Goal: Task Accomplishment & Management: Complete application form

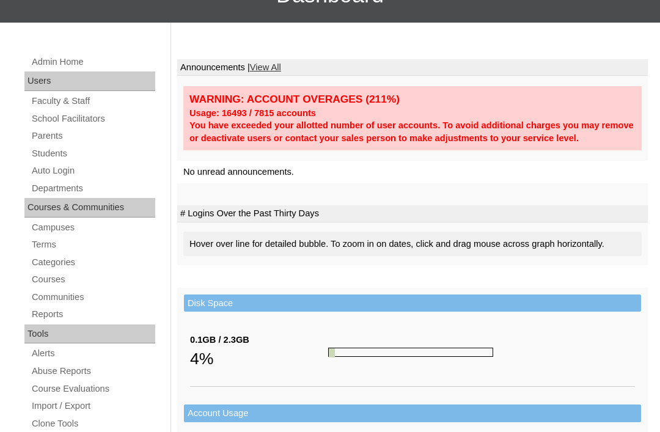
scroll to position [131, 0]
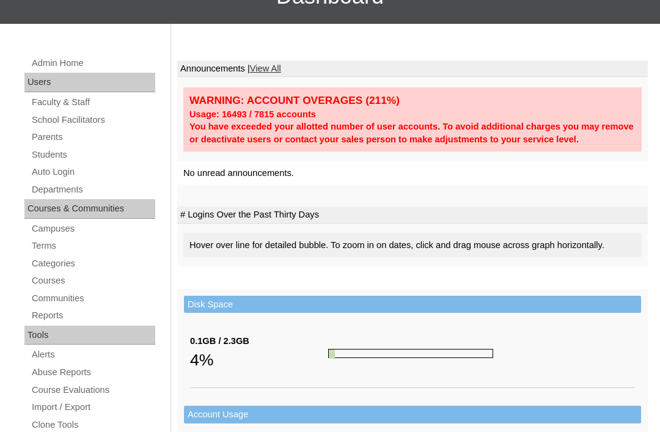
click at [39, 139] on link "Parents" at bounding box center [93, 137] width 125 height 15
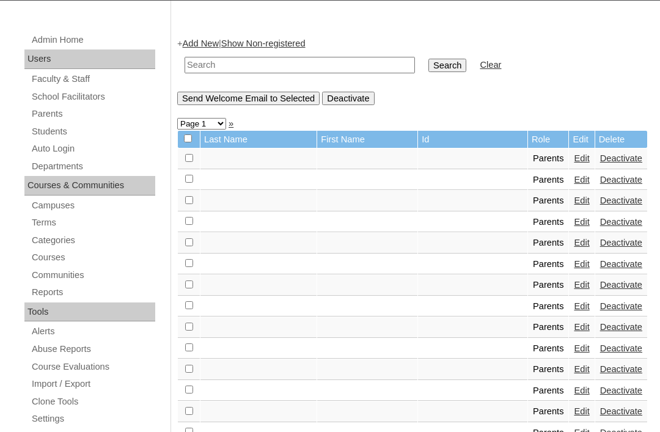
scroll to position [147, 0]
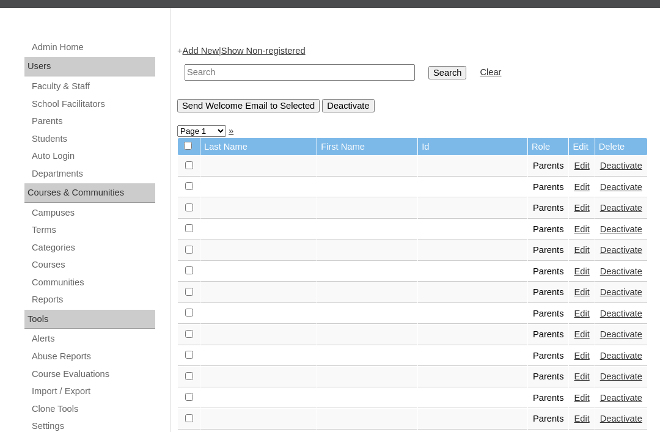
click at [205, 51] on link "Add New" at bounding box center [201, 51] width 36 height 10
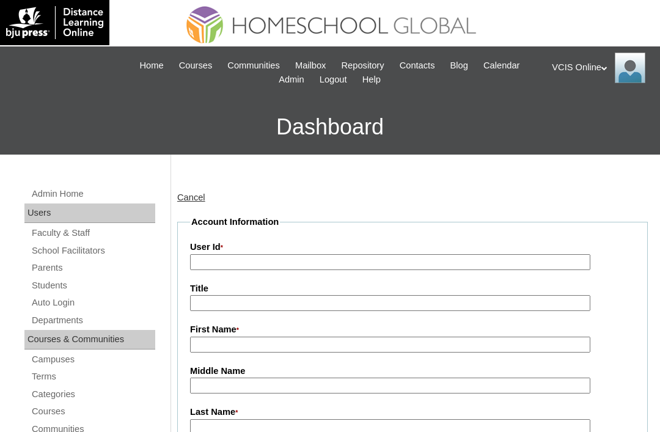
click at [46, 263] on link "Parents" at bounding box center [93, 267] width 125 height 15
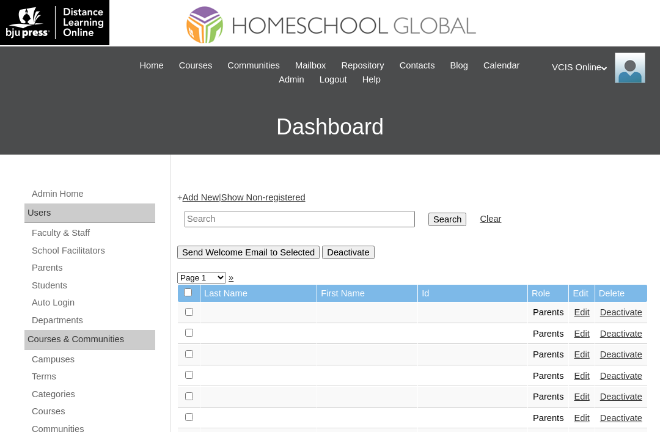
click at [207, 211] on input "text" at bounding box center [300, 219] width 230 height 17
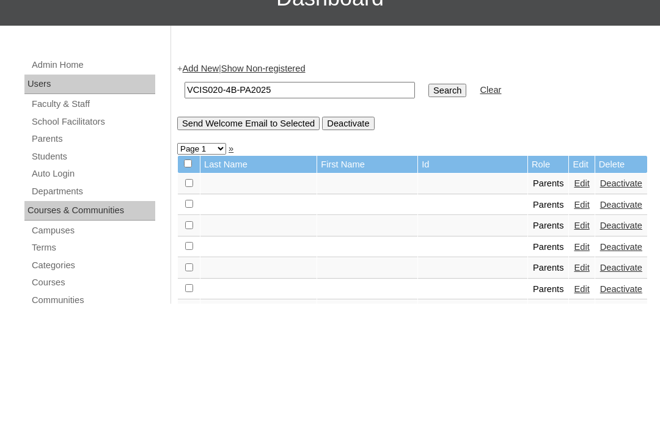
type input "VCIS020-4B-PA2025"
click at [428, 213] on input "Search" at bounding box center [447, 219] width 38 height 13
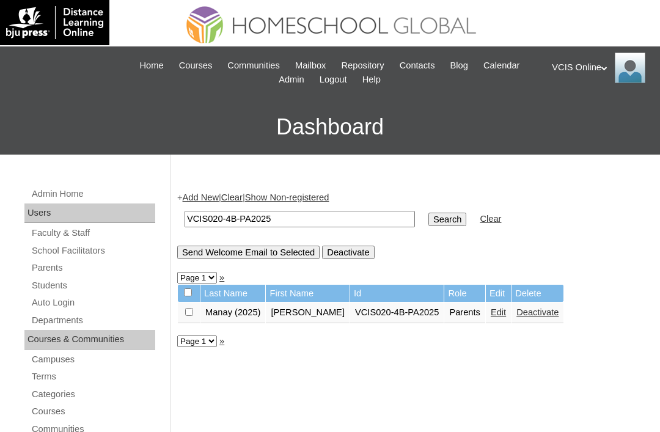
click at [241, 213] on input "VCIS020-4B-PA2025" at bounding box center [300, 219] width 230 height 17
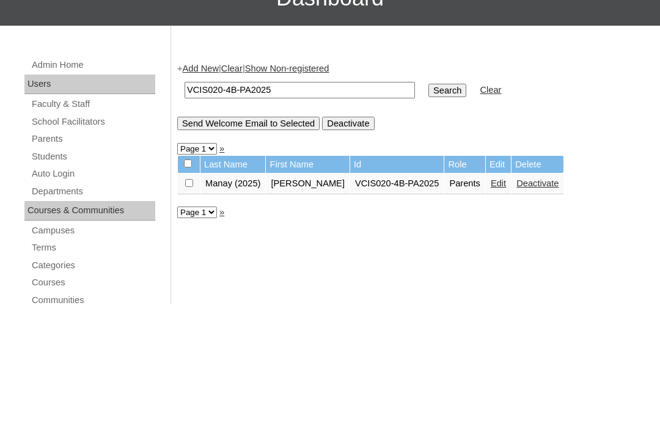
click at [254, 211] on input "VCIS020-4B-PA2025" at bounding box center [300, 219] width 230 height 17
click at [249, 211] on input "VCIS020-4B-PA2025" at bounding box center [300, 219] width 230 height 17
click at [242, 211] on input "VCIS020-4B-PA2025" at bounding box center [300, 219] width 230 height 17
click at [244, 211] on input "VCIS020-4B-PA2025" at bounding box center [300, 219] width 230 height 17
click at [241, 211] on input "VCIS020-4B-PA2025" at bounding box center [300, 219] width 230 height 17
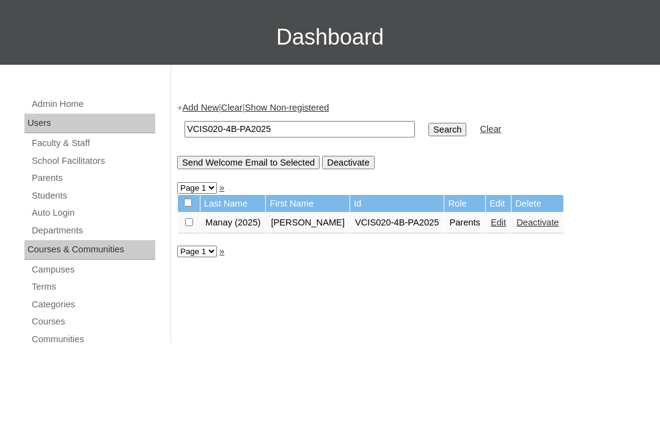
click at [246, 211] on input "VCIS020-4B-PA2025" at bounding box center [300, 219] width 230 height 17
click at [249, 211] on input "VCIS020-4B-PA2025" at bounding box center [300, 219] width 230 height 17
click at [224, 211] on input "VCIS020-4C-PA2025" at bounding box center [300, 219] width 230 height 17
click at [286, 211] on input "VCIS015-4C-PA2025" at bounding box center [300, 219] width 230 height 17
type input "VCIS015-4C-PA2025"
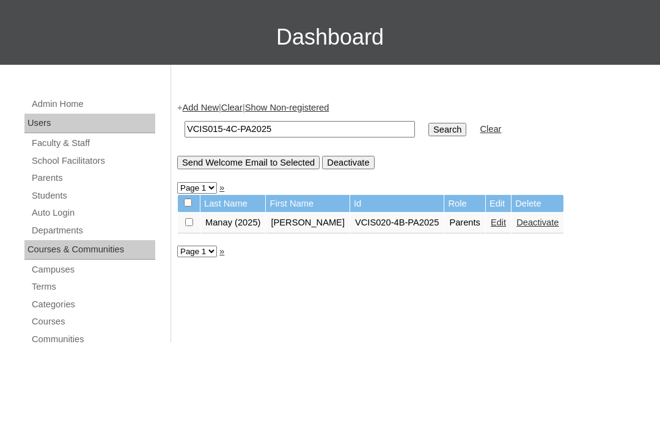
click at [428, 213] on input "Search" at bounding box center [447, 219] width 38 height 13
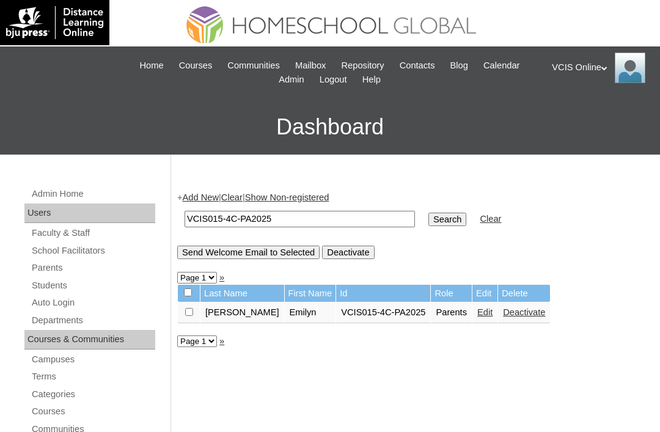
click at [477, 317] on link "Edit" at bounding box center [484, 312] width 15 height 10
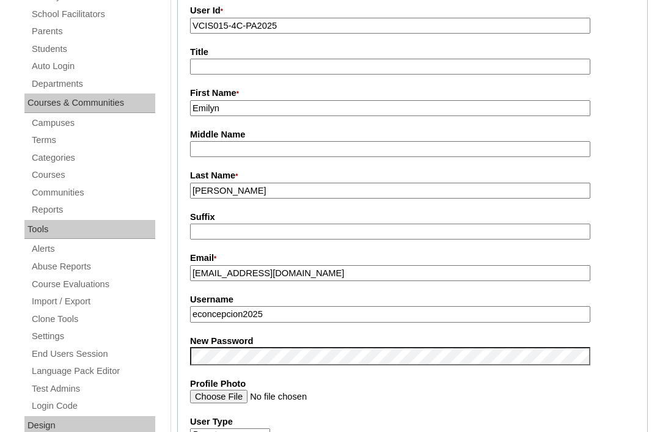
scroll to position [237, 0]
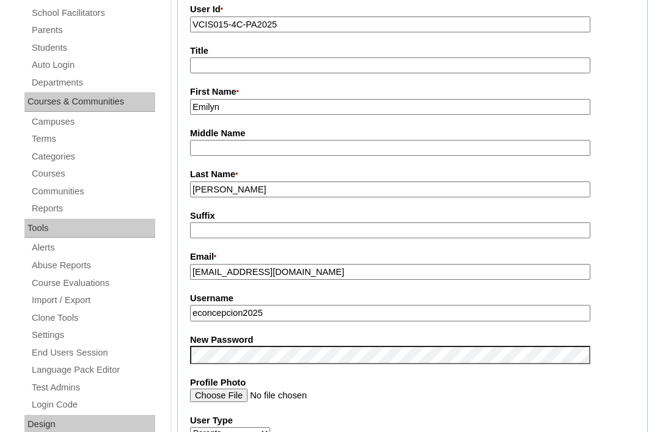
click at [274, 189] on input "Concepcion" at bounding box center [390, 190] width 400 height 17
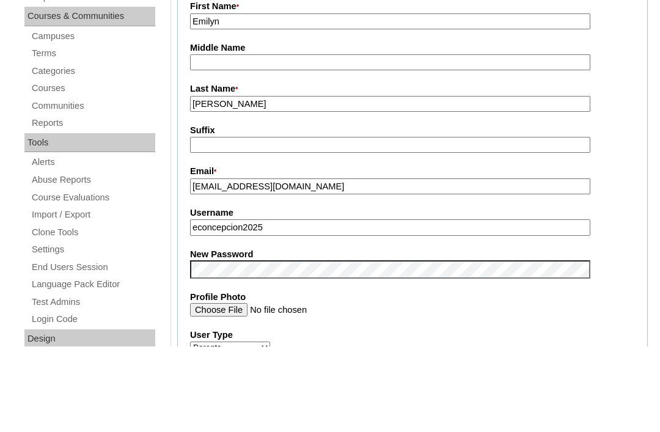
click at [260, 182] on input "Concepcion" at bounding box center [390, 190] width 400 height 17
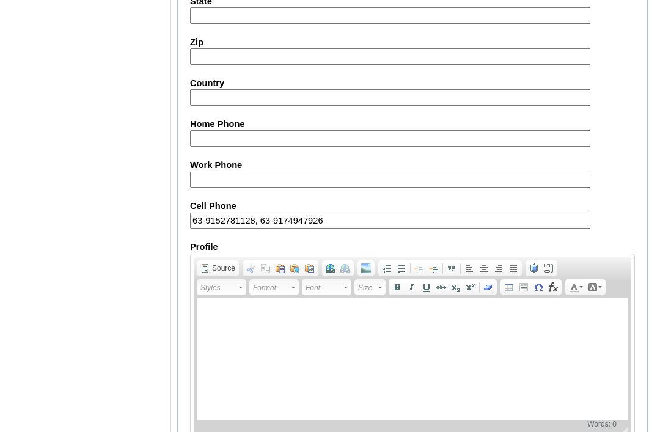
scroll to position [1176, 0]
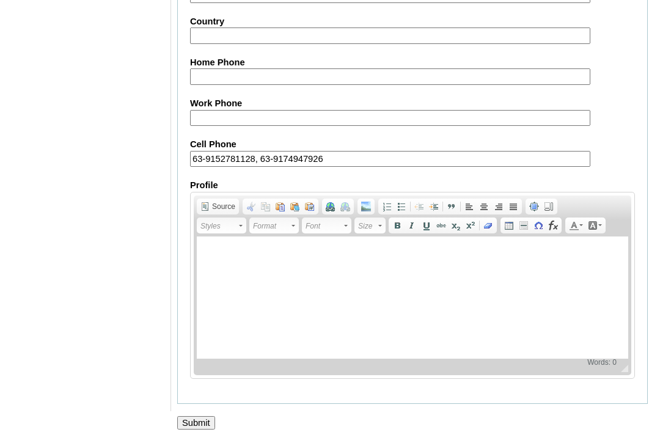
type input "Concepcion (2025)"
click at [207, 430] on input "Submit" at bounding box center [196, 423] width 38 height 13
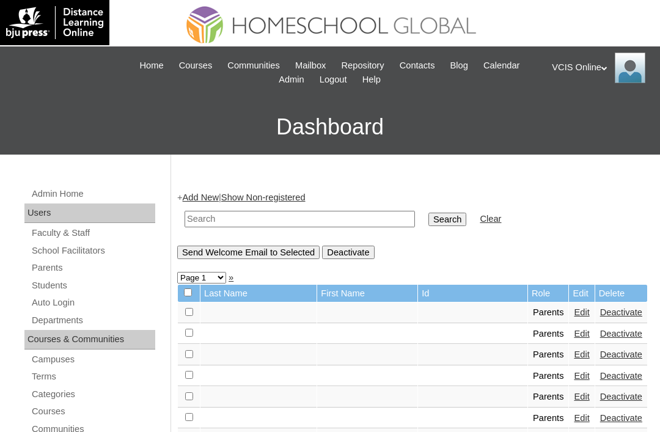
click at [50, 281] on link "Students" at bounding box center [93, 285] width 125 height 15
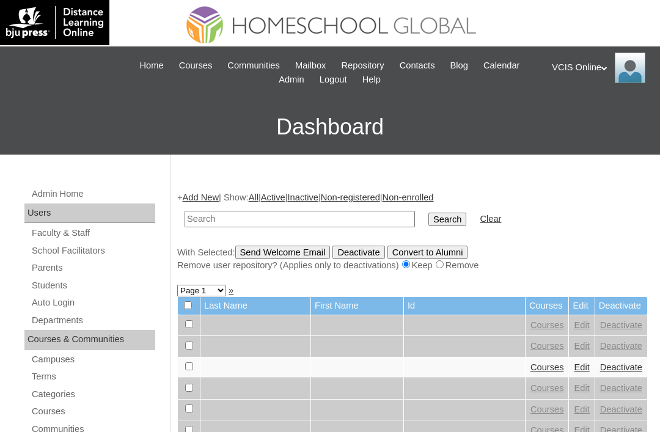
click at [202, 198] on link "Add New" at bounding box center [201, 198] width 36 height 10
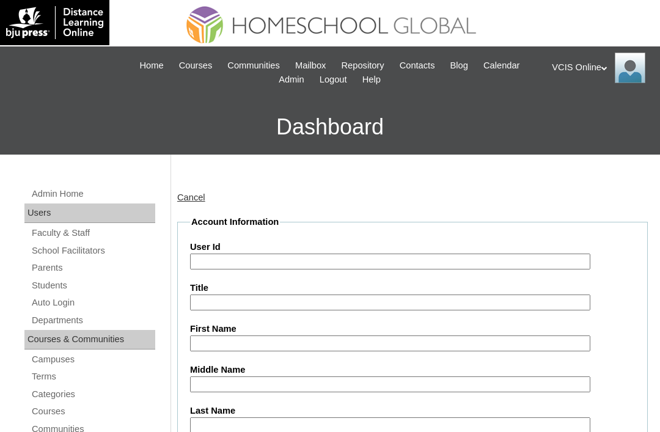
click at [221, 254] on input "User Id" at bounding box center [390, 262] width 400 height 17
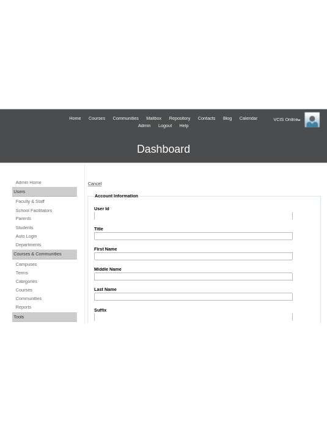
scroll to position [728, 0]
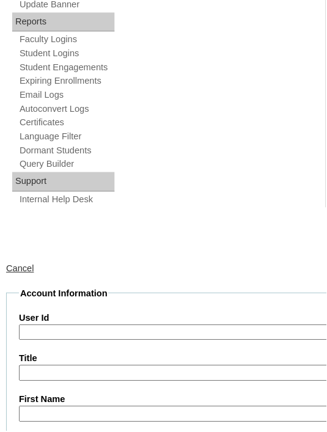
click at [118, 326] on input "User Id" at bounding box center [177, 334] width 317 height 17
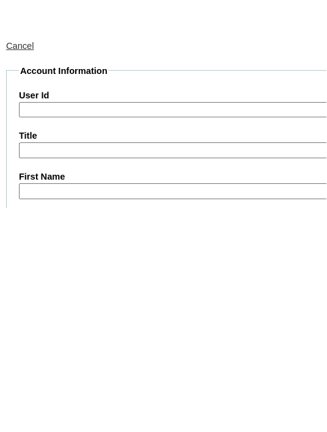
paste input "VCIS020-4B-SA2025"
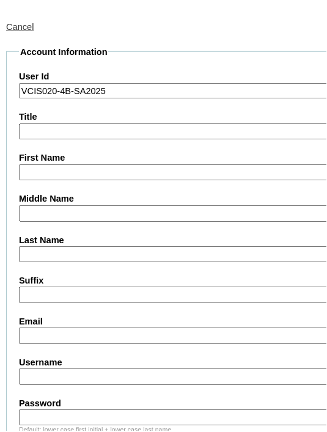
scroll to position [1023, 0]
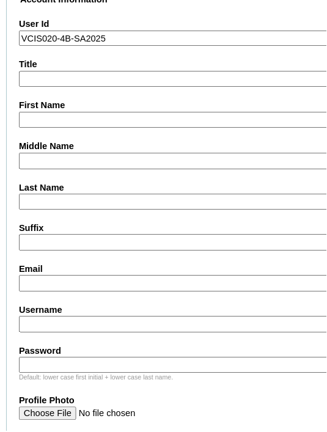
type input "VCIS020-4B-SA2025"
click at [161, 100] on label "First Name" at bounding box center [195, 106] width 352 height 13
click at [161, 112] on input "First Name" at bounding box center [177, 120] width 317 height 17
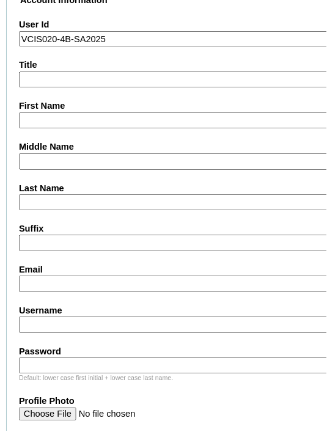
click at [156, 100] on label "First Name" at bounding box center [195, 106] width 352 height 13
click at [156, 113] on input "First Name" at bounding box center [177, 121] width 317 height 17
type input "[PERSON_NAME]"
click at [111, 195] on input "Last Name" at bounding box center [177, 203] width 317 height 17
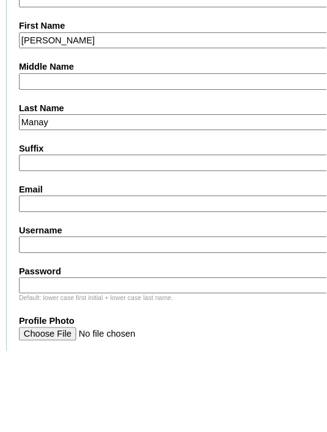
type input "Manay"
click at [50, 277] on input "Email" at bounding box center [177, 285] width 317 height 17
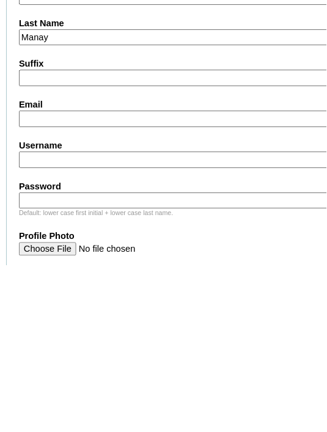
paste input "[EMAIL_ADDRESS][DOMAIN_NAME]"
type input "[EMAIL_ADDRESS][DOMAIN_NAME]"
click at [150, 318] on input "Username" at bounding box center [177, 326] width 317 height 17
type input "A"
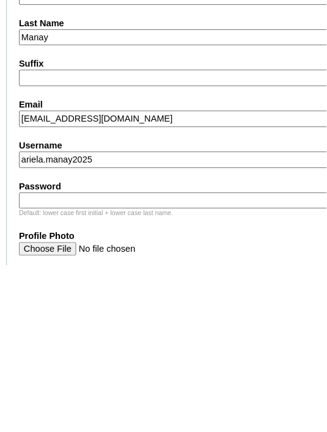
type input "ariela.manay2025"
click at [138, 359] on input "Password" at bounding box center [177, 367] width 317 height 17
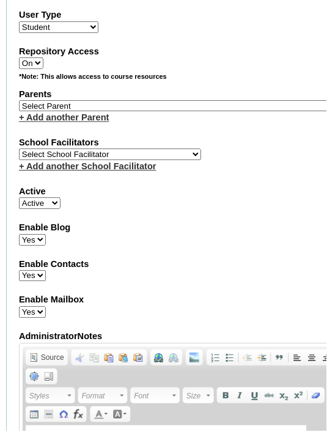
scroll to position [1428, 0]
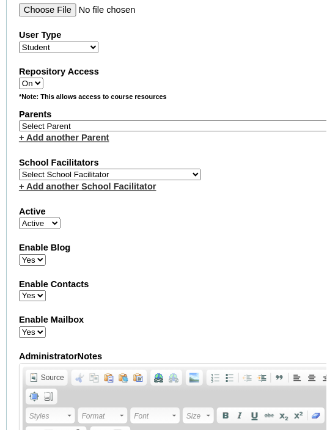
type input "EPfvZy"
click at [163, 121] on select "Select Parent , , , , , , , , , , , , , , , , , , , , , , , , , , , , , , , , ,…" at bounding box center [195, 127] width 352 height 12
click at [163, 120] on select "Select Parent , , , , , , , , , , , , , , , , , , , , , , , , , , , , , , , , ,…" at bounding box center [195, 126] width 352 height 12
select select "32946"
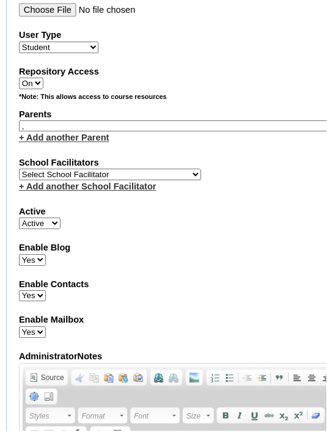
click at [204, 120] on select "Select Parent , , , , , , , , , , , , , , , , , , , , , , , , , , , , , , , , ,…" at bounding box center [195, 126] width 352 height 12
click at [175, 112] on label "Parents" at bounding box center [195, 114] width 352 height 13
click at [104, 112] on label "Parents" at bounding box center [195, 114] width 352 height 13
click at [205, 120] on select "Select Parent , , , , , , , , , , , , , , , , , , , , , , , , , , , , , , , , ,…" at bounding box center [195, 126] width 352 height 12
click at [185, 120] on select "Select Parent , , , , , , , , , , , , , , , , , , , , , , , , , , , , , , , , ,…" at bounding box center [195, 126] width 352 height 12
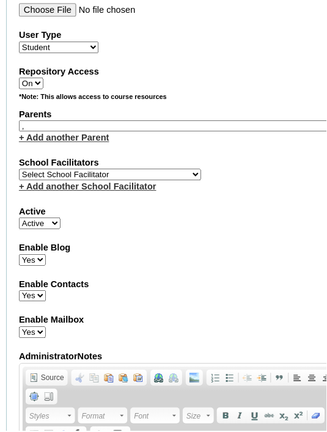
click at [122, 172] on select "Select School Facilitator [PERSON_NAME] [PERSON_NAME] Gloryfe [PERSON_NAME] [PE…" at bounding box center [110, 175] width 183 height 12
